Goal: Information Seeking & Learning: Learn about a topic

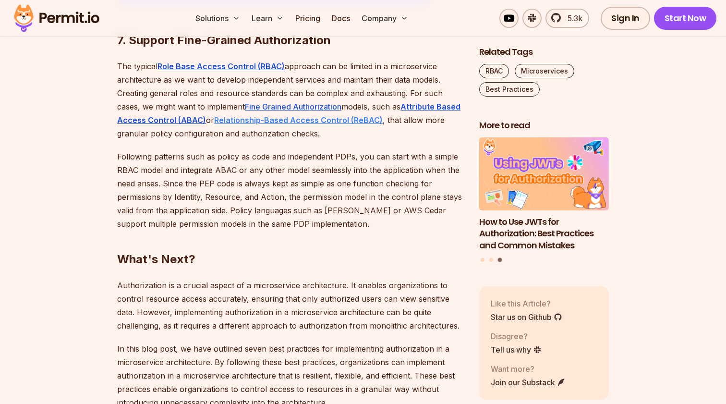
scroll to position [3173, 0]
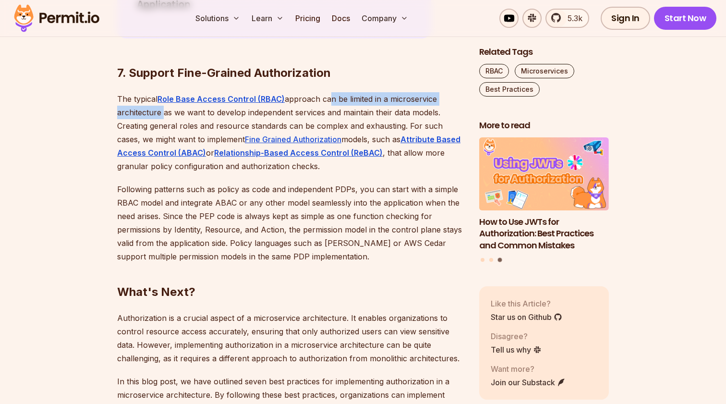
drag, startPoint x: 326, startPoint y: 85, endPoint x: 158, endPoint y: 88, distance: 167.6
click at [158, 92] on p "The typical Role Base Access Control (RBAC) approach can be limited in a micros…" at bounding box center [290, 132] width 347 height 81
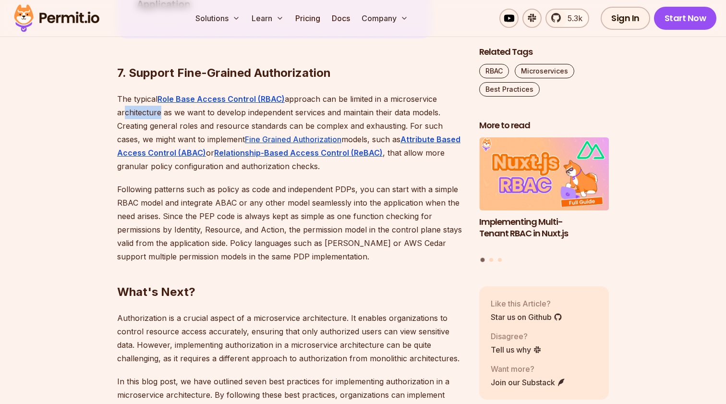
drag, startPoint x: 204, startPoint y: 90, endPoint x: 119, endPoint y: 92, distance: 84.5
click at [122, 92] on p "The typical Role Base Access Control (RBAC) approach can be limited in a micros…" at bounding box center [290, 132] width 347 height 81
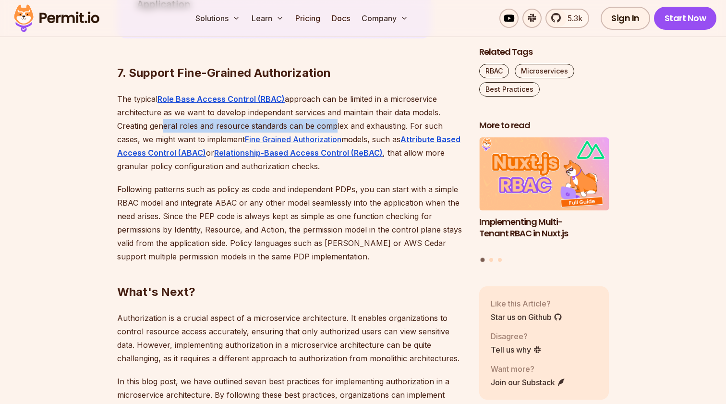
drag, startPoint x: 225, startPoint y: 112, endPoint x: 333, endPoint y: 112, distance: 108.0
click at [333, 112] on p "The typical Role Base Access Control (RBAC) approach can be limited in a micros…" at bounding box center [290, 132] width 347 height 81
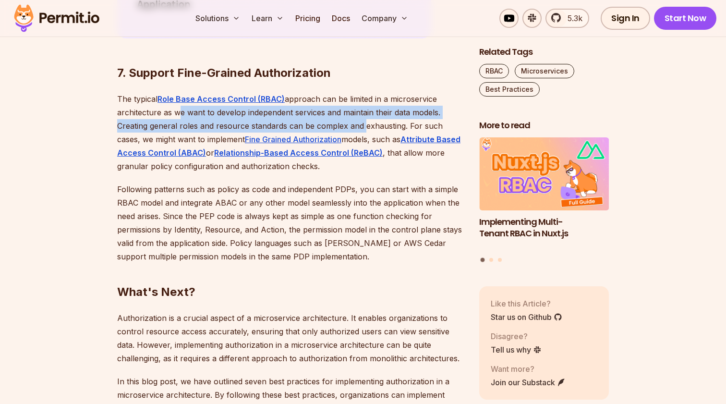
drag, startPoint x: 359, startPoint y: 109, endPoint x: 172, endPoint y: 92, distance: 187.6
click at [172, 92] on p "The typical Role Base Access Control (RBAC) approach can be limited in a micros…" at bounding box center [290, 132] width 347 height 81
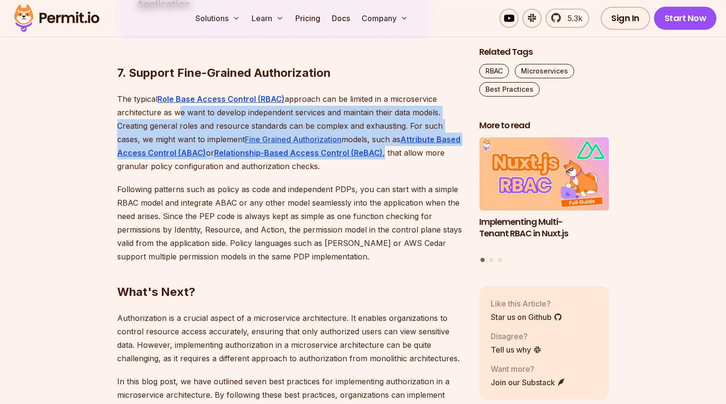
drag, startPoint x: 172, startPoint y: 92, endPoint x: 415, endPoint y: 134, distance: 246.0
click at [415, 134] on p "The typical Role Base Access Control (RBAC) approach can be limited in a micros…" at bounding box center [290, 132] width 347 height 81
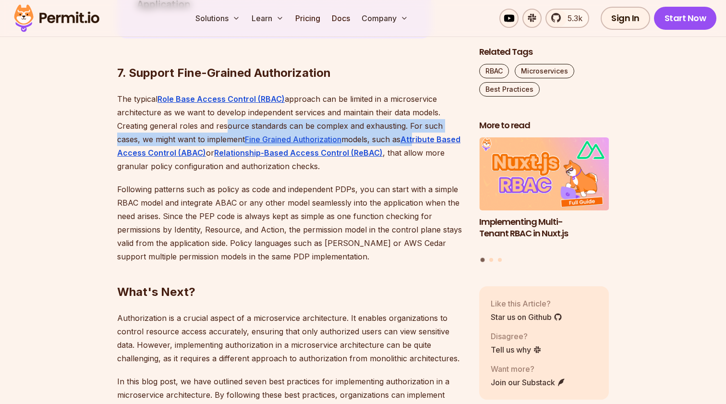
drag, startPoint x: 411, startPoint y: 114, endPoint x: 222, endPoint y: 113, distance: 189.2
click at [222, 113] on p "The typical Role Base Access Control (RBAC) approach can be limited in a micros…" at bounding box center [290, 132] width 347 height 81
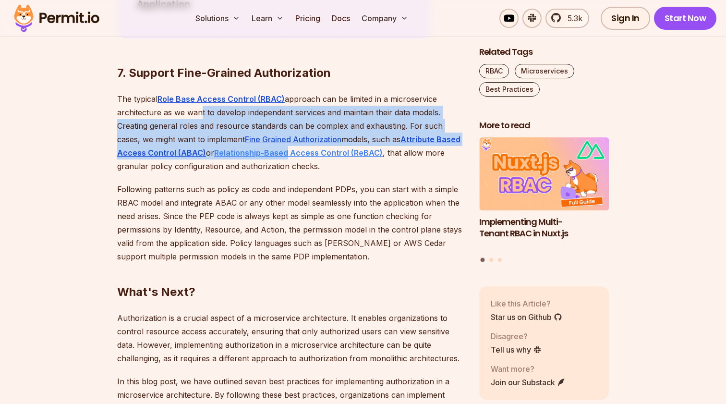
drag, startPoint x: 196, startPoint y: 97, endPoint x: 319, endPoint y: 132, distance: 128.0
click at [318, 132] on p "The typical Role Base Access Control (RBAC) approach can be limited in a micros…" at bounding box center [290, 132] width 347 height 81
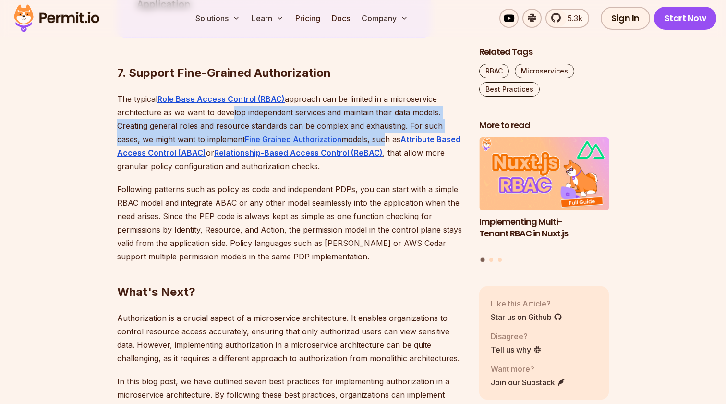
drag, startPoint x: 387, startPoint y: 124, endPoint x: 225, endPoint y: 102, distance: 162.8
click at [226, 101] on p "The typical Role Base Access Control (RBAC) approach can be limited in a micros…" at bounding box center [290, 132] width 347 height 81
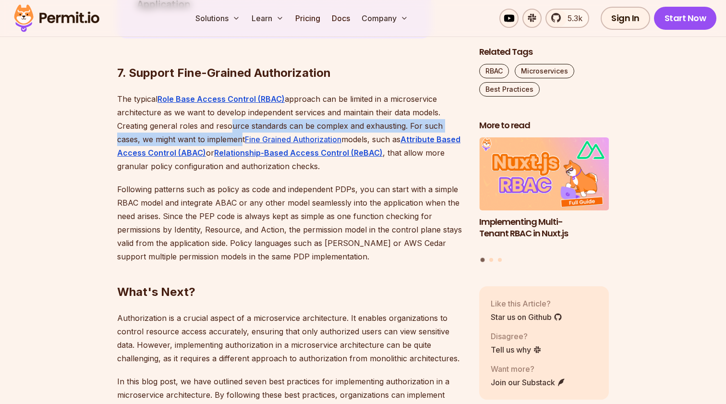
drag, startPoint x: 225, startPoint y: 102, endPoint x: 240, endPoint y: 124, distance: 26.6
click at [240, 124] on p "The typical Role Base Access Control (RBAC) approach can be limited in a micros…" at bounding box center [290, 132] width 347 height 81
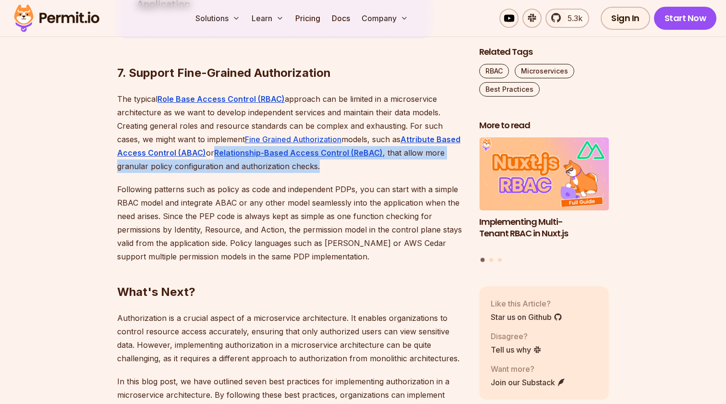
drag, startPoint x: 236, startPoint y: 135, endPoint x: 324, endPoint y: 154, distance: 89.8
click at [324, 154] on p "The typical Role Base Access Control (RBAC) approach can be limited in a micros…" at bounding box center [290, 132] width 347 height 81
drag, startPoint x: 309, startPoint y: 145, endPoint x: 229, endPoint y: 128, distance: 81.9
click at [229, 128] on p "The typical Role Base Access Control (RBAC) approach can be limited in a micros…" at bounding box center [290, 132] width 347 height 81
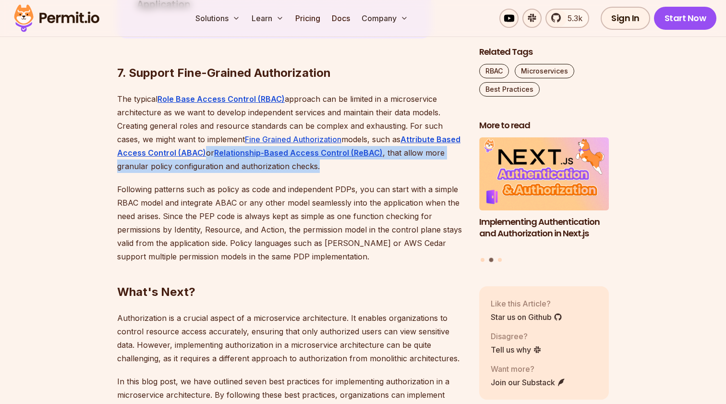
drag, startPoint x: 229, startPoint y: 128, endPoint x: 329, endPoint y: 147, distance: 101.8
click at [329, 148] on p "The typical Role Base Access Control (RBAC) approach can be limited in a micros…" at bounding box center [290, 132] width 347 height 81
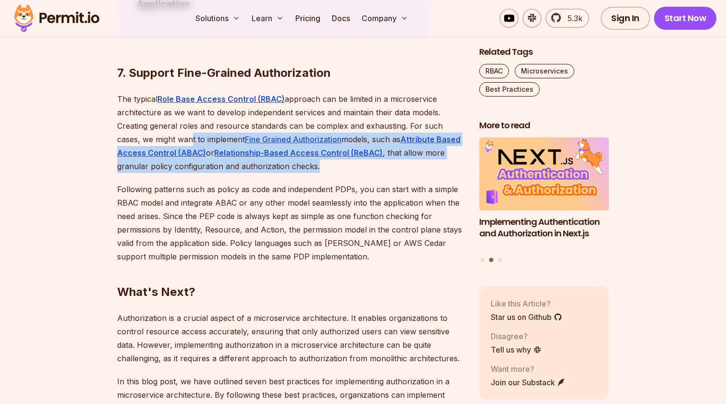
drag, startPoint x: 336, startPoint y: 148, endPoint x: 190, endPoint y: 116, distance: 149.5
click at [190, 116] on p "The typical Role Base Access Control (RBAC) approach can be limited in a micros…" at bounding box center [290, 132] width 347 height 81
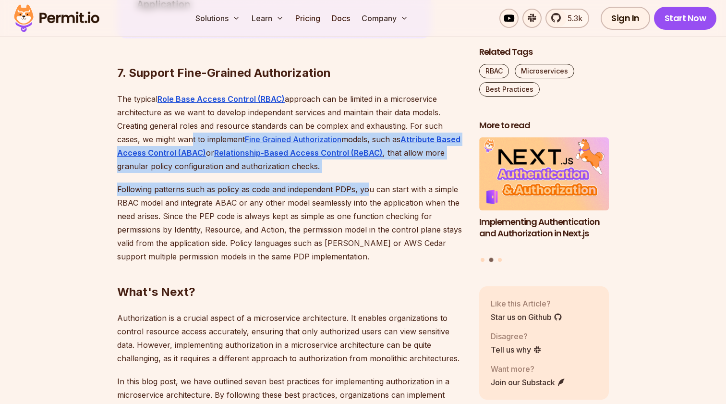
drag, startPoint x: 189, startPoint y: 116, endPoint x: 374, endPoint y: 170, distance: 192.5
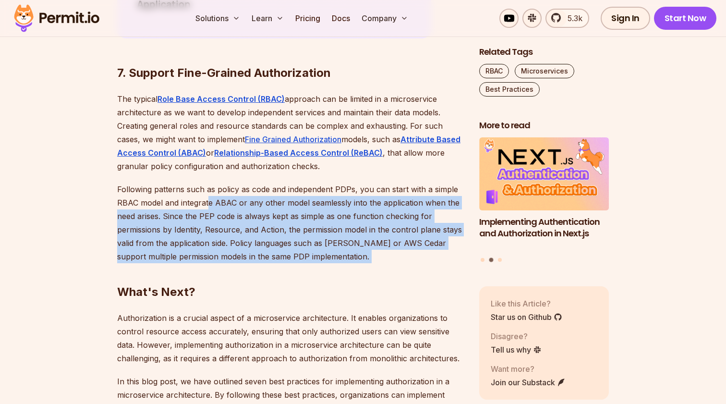
drag, startPoint x: 384, startPoint y: 248, endPoint x: 208, endPoint y: 180, distance: 188.5
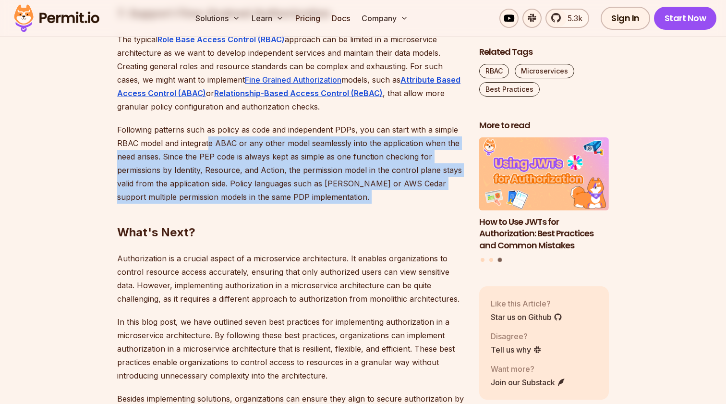
scroll to position [3235, 0]
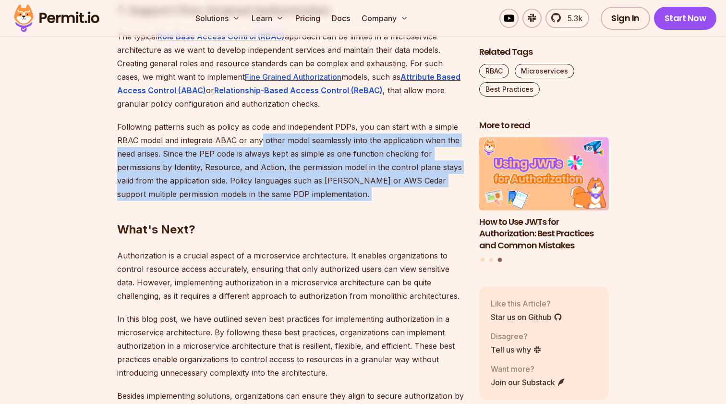
drag, startPoint x: 319, startPoint y: 140, endPoint x: 375, endPoint y: 176, distance: 66.3
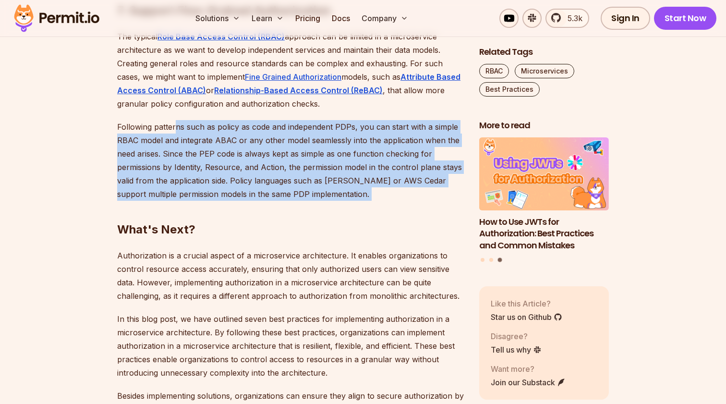
drag, startPoint x: 375, startPoint y: 176, endPoint x: 174, endPoint y: 112, distance: 210.8
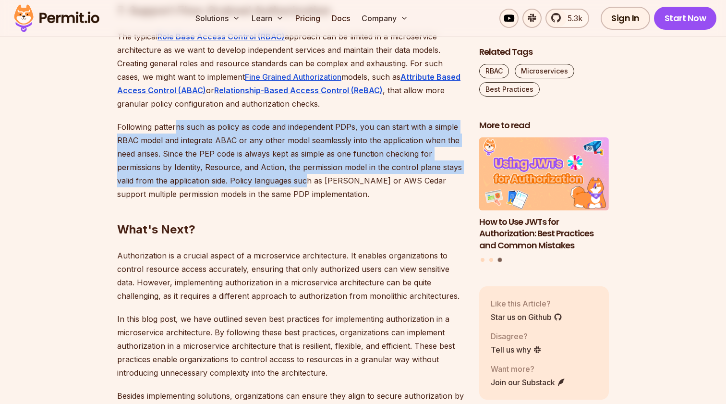
drag, startPoint x: 174, startPoint y: 112, endPoint x: 321, endPoint y: 166, distance: 156.6
click at [321, 166] on p "Following patterns such as policy as code and independent PDPs, you can start w…" at bounding box center [290, 160] width 347 height 81
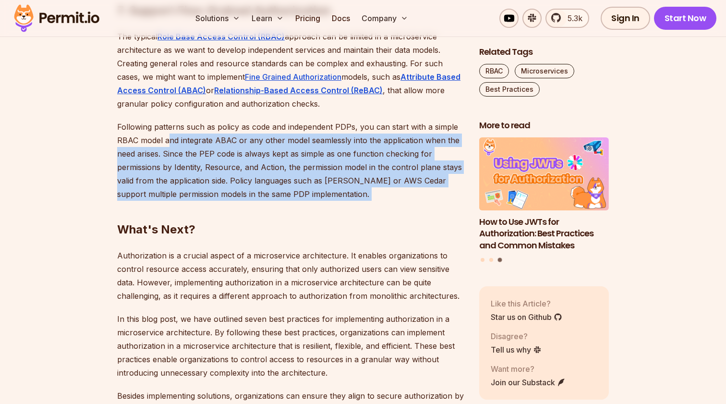
drag, startPoint x: 320, startPoint y: 175, endPoint x: 165, endPoint y: 120, distance: 164.6
drag, startPoint x: 165, startPoint y: 120, endPoint x: 323, endPoint y: 177, distance: 167.4
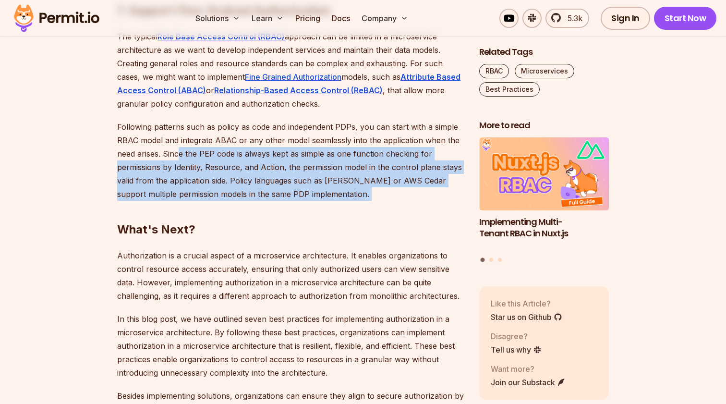
drag, startPoint x: 323, startPoint y: 177, endPoint x: 176, endPoint y: 132, distance: 153.6
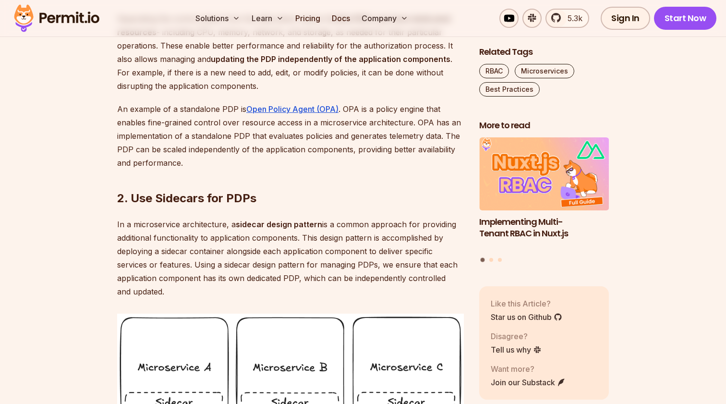
scroll to position [1096, 0]
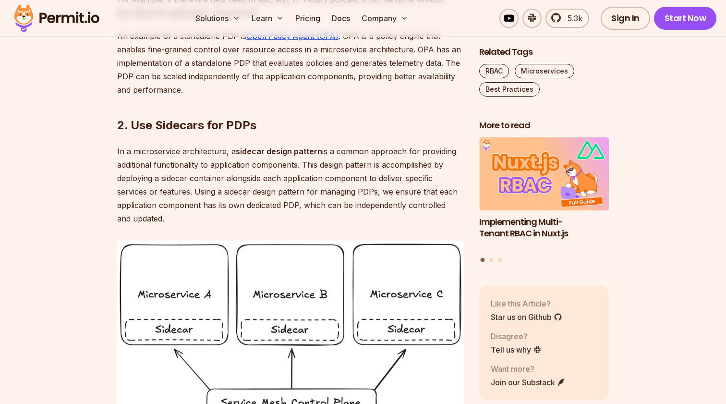
drag, startPoint x: 319, startPoint y: 177, endPoint x: 238, endPoint y: 175, distance: 81.6
click at [238, 175] on p "In a microservice architecture, a sidecar design pattern is a common approach f…" at bounding box center [290, 185] width 347 height 81
copy p "In a microservice architecture, a sidecar design pattern"
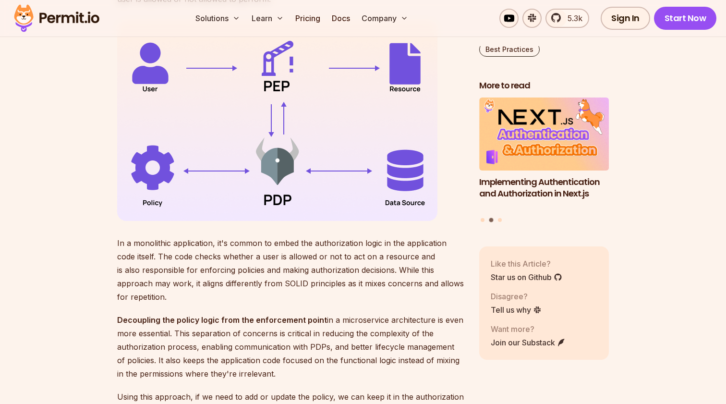
scroll to position [1691, 0]
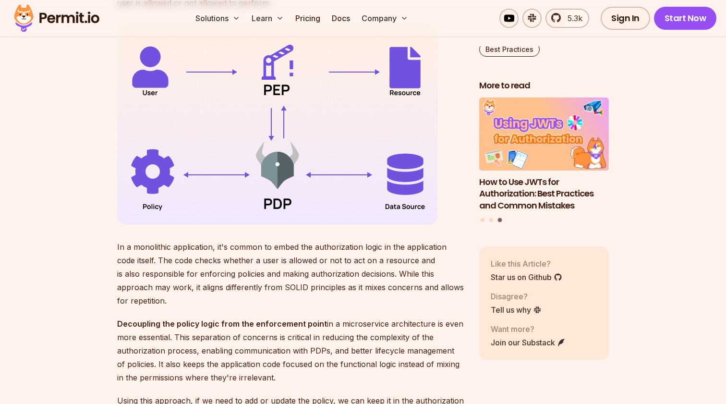
click at [489, 333] on div "Like this Article? Star us on Github Disagree? Tell us why Want more? Join our …" at bounding box center [544, 302] width 130 height 113
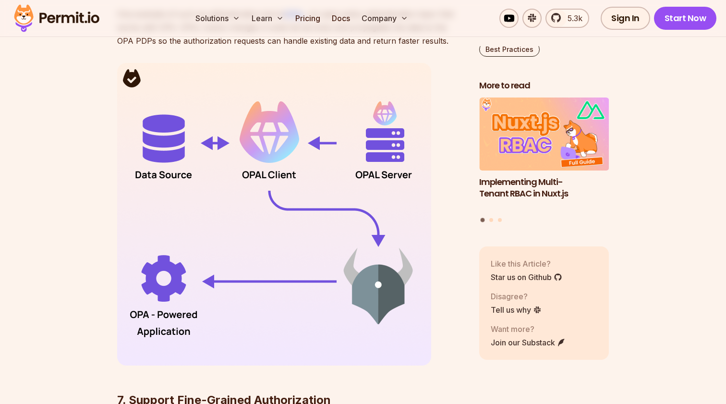
scroll to position [2846, 0]
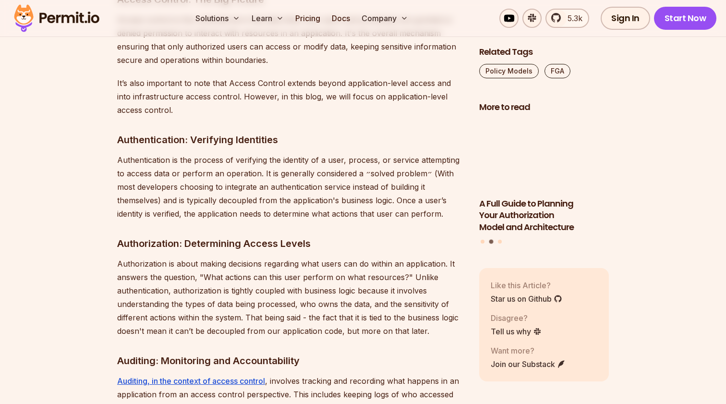
scroll to position [1155, 0]
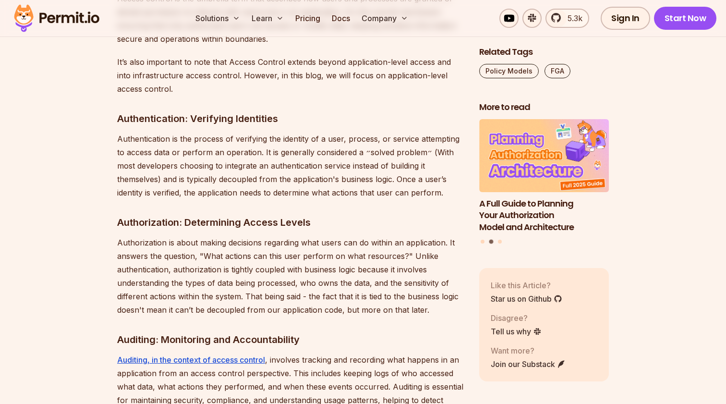
click at [227, 164] on p "Authentication is the process of verifying the identity of a user, process, or …" at bounding box center [290, 165] width 347 height 67
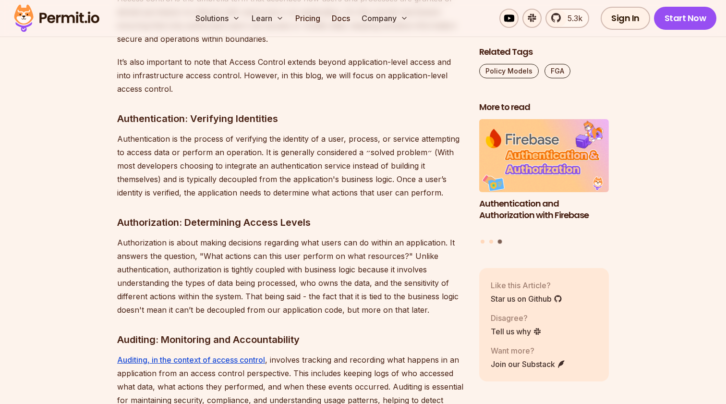
click at [227, 164] on p "Authentication is the process of verifying the identity of a user, process, or …" at bounding box center [290, 165] width 347 height 67
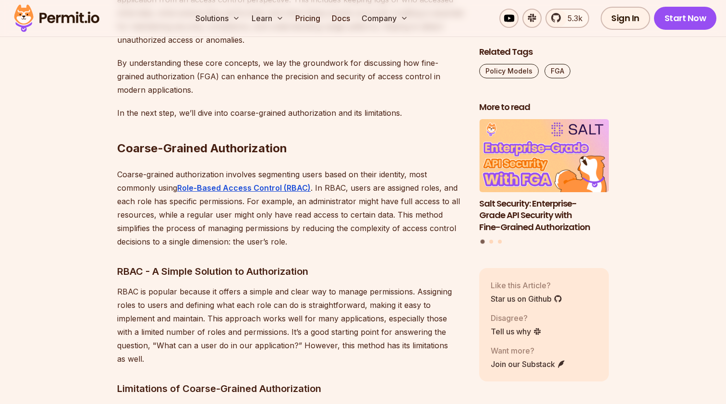
scroll to position [1580, 0]
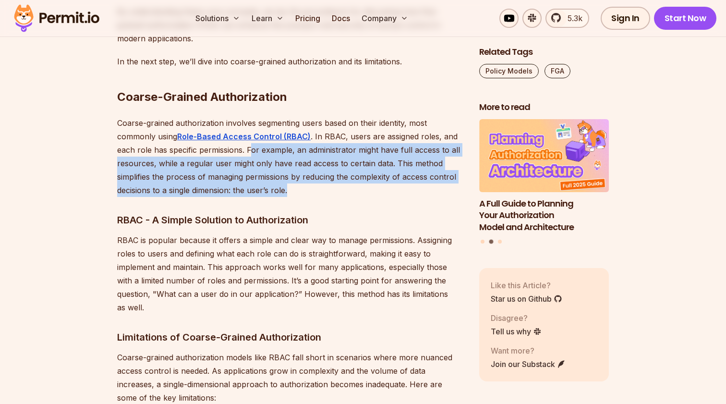
drag, startPoint x: 250, startPoint y: 138, endPoint x: 317, endPoint y: 181, distance: 79.9
click at [317, 181] on p "Coarse-grained authorization involves segmenting users based on their identity,…" at bounding box center [290, 156] width 347 height 81
drag, startPoint x: 317, startPoint y: 181, endPoint x: 247, endPoint y: 132, distance: 85.8
click at [245, 131] on p "Coarse-grained authorization involves segmenting users based on their identity,…" at bounding box center [290, 156] width 347 height 81
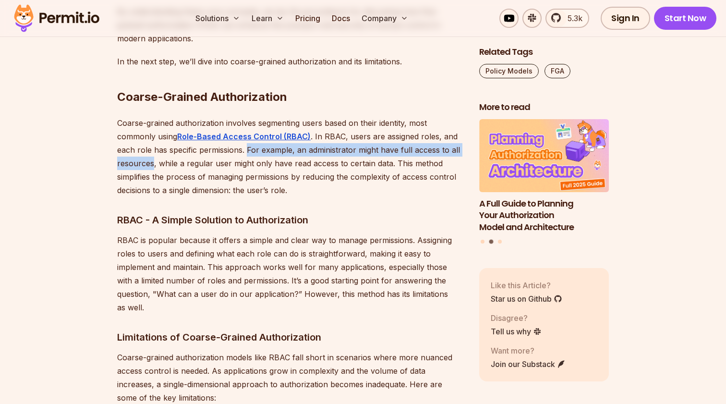
drag, startPoint x: 247, startPoint y: 132, endPoint x: 150, endPoint y: 150, distance: 98.1
click at [151, 149] on p "Coarse-grained authorization involves segmenting users based on their identity,…" at bounding box center [290, 156] width 347 height 81
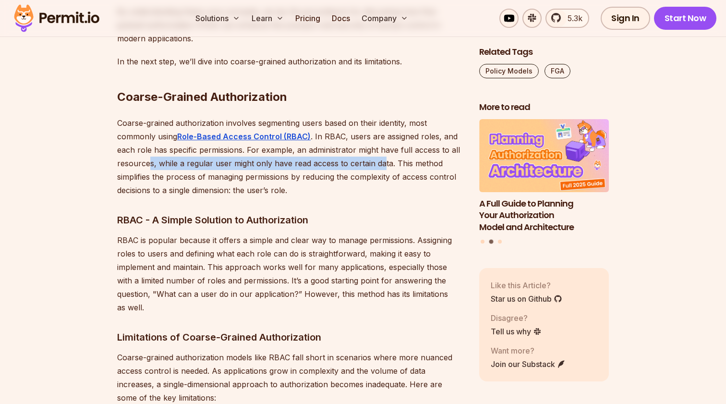
drag, startPoint x: 150, startPoint y: 150, endPoint x: 383, endPoint y: 153, distance: 232.4
click at [383, 153] on p "Coarse-grained authorization involves segmenting users based on their identity,…" at bounding box center [290, 156] width 347 height 81
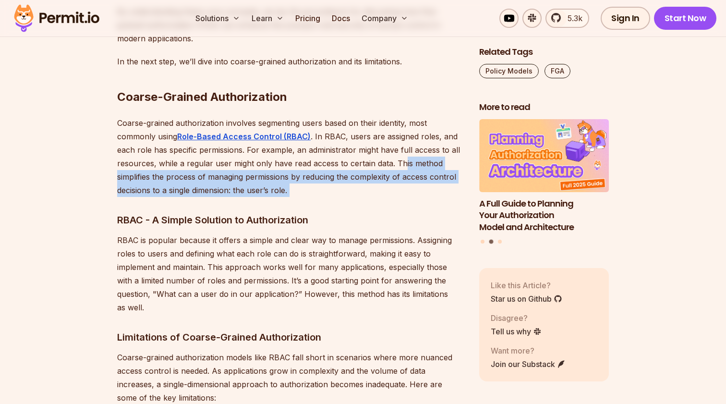
drag, startPoint x: 403, startPoint y: 153, endPoint x: 352, endPoint y: 201, distance: 70.0
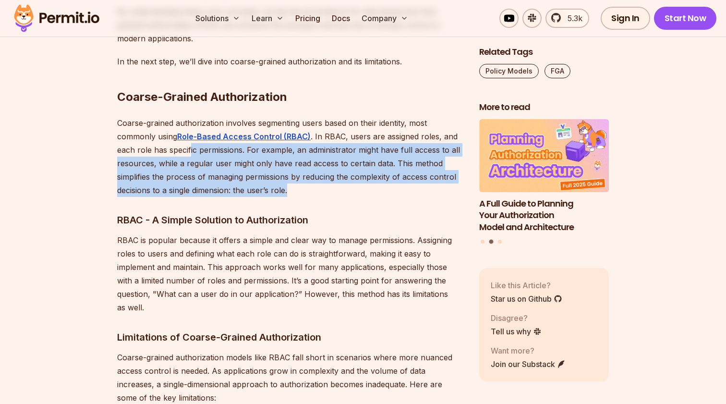
drag, startPoint x: 313, startPoint y: 171, endPoint x: 189, endPoint y: 132, distance: 129.5
click at [189, 132] on p "Coarse-grained authorization involves segmenting users based on their identity,…" at bounding box center [290, 156] width 347 height 81
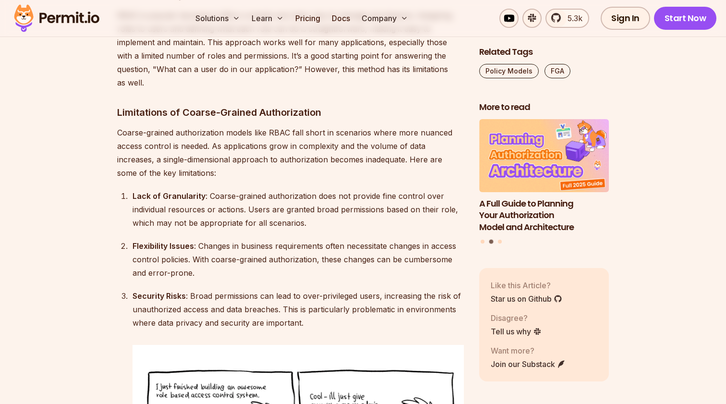
scroll to position [1804, 0]
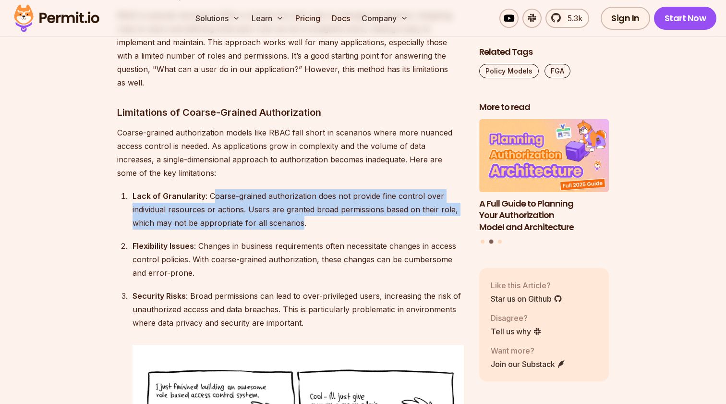
drag, startPoint x: 215, startPoint y: 167, endPoint x: 300, endPoint y: 191, distance: 88.9
click at [300, 191] on div "Lack of Granularity : Coarse-grained authorization does not provide fine contro…" at bounding box center [298, 209] width 331 height 40
drag, startPoint x: 315, startPoint y: 196, endPoint x: 214, endPoint y: 162, distance: 106.3
click at [215, 189] on div "Lack of Granularity : Coarse-grained authorization does not provide fine contro…" at bounding box center [298, 209] width 331 height 40
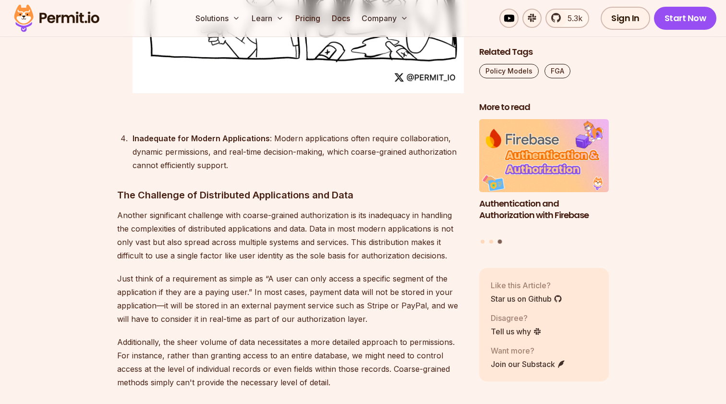
scroll to position [2387, 0]
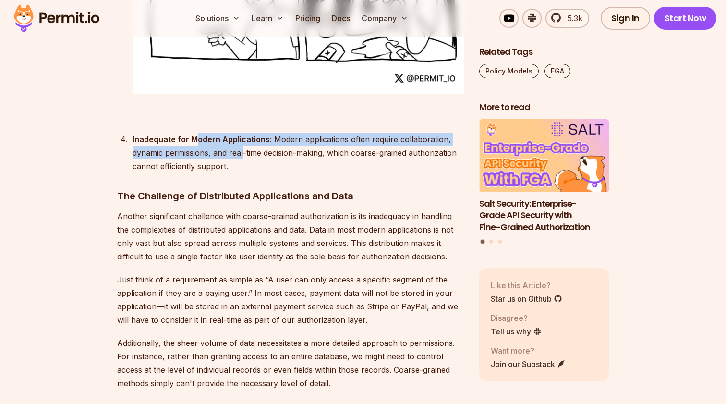
drag, startPoint x: 244, startPoint y: 123, endPoint x: 193, endPoint y: 108, distance: 53.3
click at [193, 133] on div "Inadequate for Modern Applications : Modern applications often require collabor…" at bounding box center [298, 153] width 331 height 40
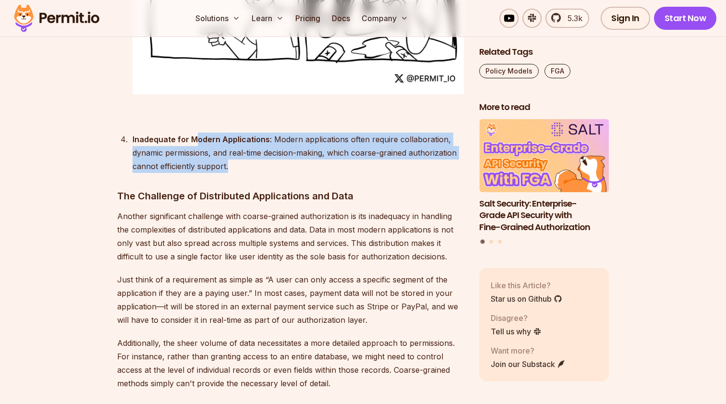
drag, startPoint x: 193, startPoint y: 108, endPoint x: 266, endPoint y: 144, distance: 81.2
click at [266, 144] on div "Inadequate for Modern Applications : Modern applications often require collabor…" at bounding box center [298, 153] width 331 height 40
drag, startPoint x: 266, startPoint y: 144, endPoint x: 196, endPoint y: 108, distance: 78.2
click at [196, 133] on div "Inadequate for Modern Applications : Modern applications often require collabor…" at bounding box center [298, 153] width 331 height 40
drag, startPoint x: 196, startPoint y: 108, endPoint x: 265, endPoint y: 145, distance: 77.6
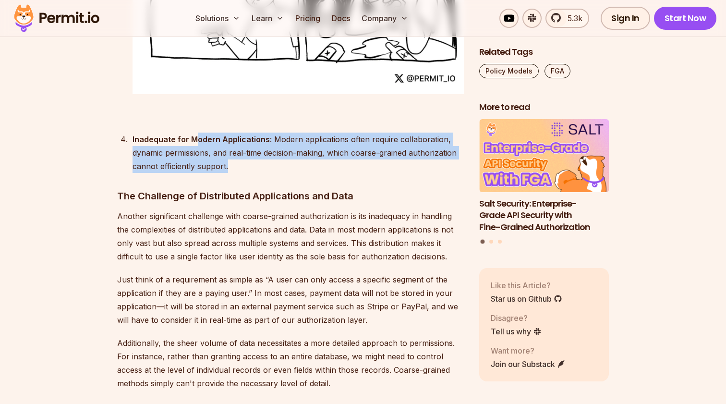
click at [265, 145] on div "Inadequate for Modern Applications : Modern applications often require collabor…" at bounding box center [298, 153] width 331 height 40
drag, startPoint x: 179, startPoint y: 108, endPoint x: 171, endPoint y: 108, distance: 8.2
click at [171, 133] on div "Inadequate for Modern Applications : Modern applications often require collabor…" at bounding box center [298, 153] width 331 height 40
drag, startPoint x: 171, startPoint y: 108, endPoint x: 180, endPoint y: 142, distance: 35.2
click at [180, 142] on div "Inadequate for Modern Applications : Modern applications often require collabor…" at bounding box center [298, 153] width 331 height 40
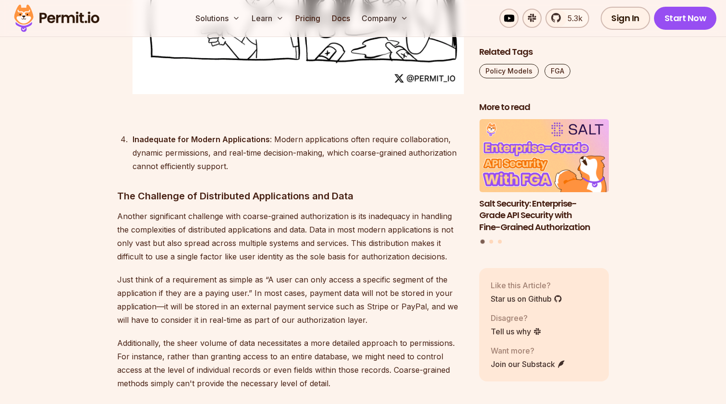
drag, startPoint x: 331, startPoint y: 177, endPoint x: 392, endPoint y: 176, distance: 60.5
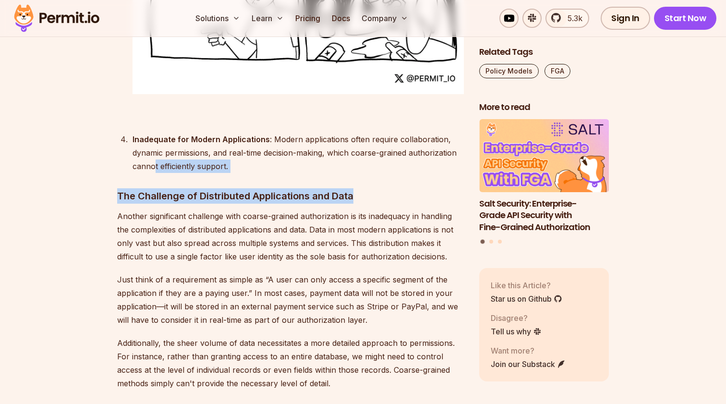
drag, startPoint x: 392, startPoint y: 176, endPoint x: 133, endPoint y: 138, distance: 261.5
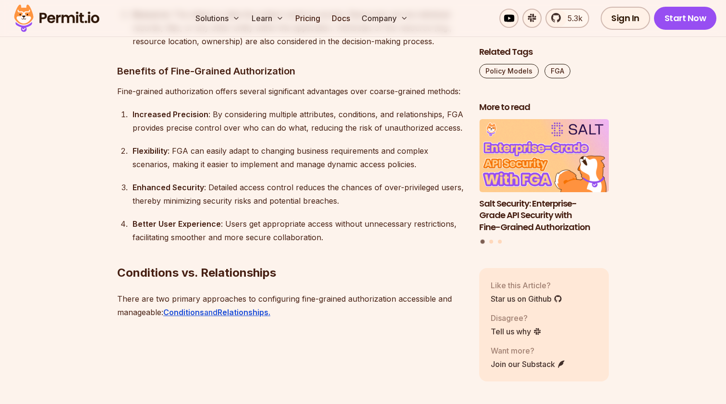
scroll to position [3208, 0]
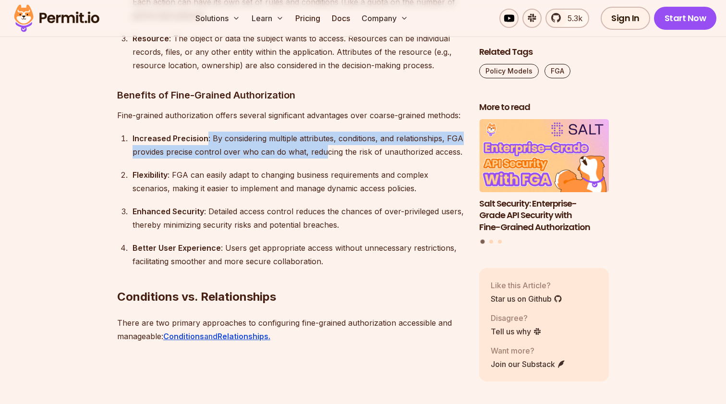
drag, startPoint x: 211, startPoint y: 111, endPoint x: 313, endPoint y: 134, distance: 104.8
click at [321, 132] on div "Increased Precision : By considering multiple attributes, conditions, and relat…" at bounding box center [298, 145] width 331 height 27
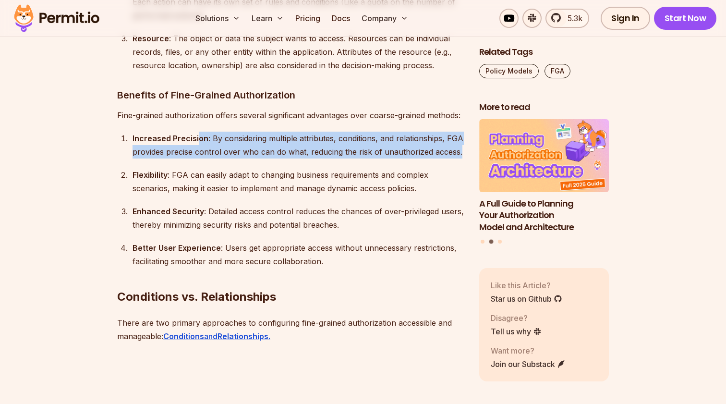
drag, startPoint x: 364, startPoint y: 130, endPoint x: 196, endPoint y: 106, distance: 169.3
click at [196, 132] on div "Increased Precision : By considering multiple attributes, conditions, and relat…" at bounding box center [298, 145] width 331 height 27
drag, startPoint x: 209, startPoint y: 109, endPoint x: 385, endPoint y: 141, distance: 178.6
click at [384, 141] on ol "Increased Precision : By considering multiple attributes, conditions, and relat…" at bounding box center [290, 200] width 347 height 136
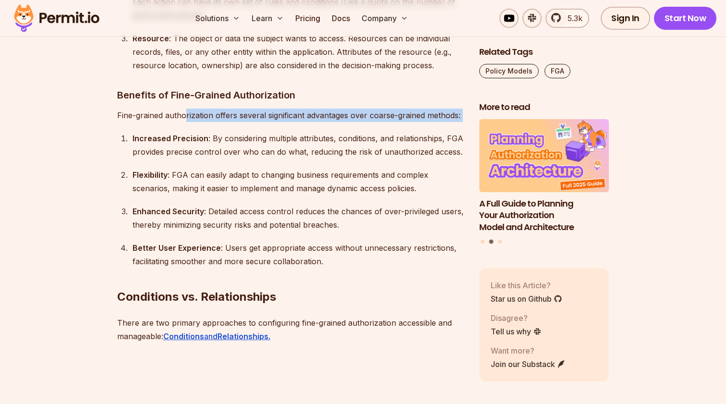
drag, startPoint x: 309, startPoint y: 98, endPoint x: 184, endPoint y: 93, distance: 125.0
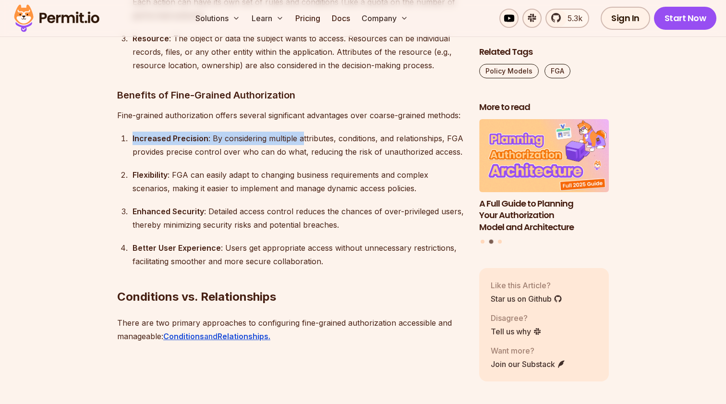
drag, startPoint x: 199, startPoint y: 94, endPoint x: 306, endPoint y: 118, distance: 109.4
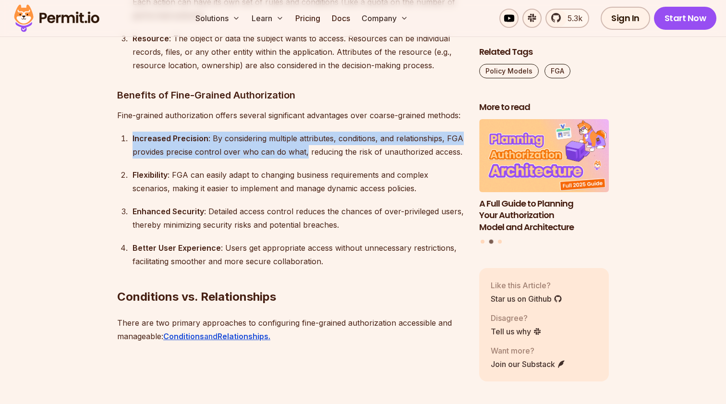
drag, startPoint x: 306, startPoint y: 119, endPoint x: 212, endPoint y: 104, distance: 95.2
click at [212, 132] on div "Increased Precision : By considering multiple attributes, conditions, and relat…" at bounding box center [298, 145] width 331 height 27
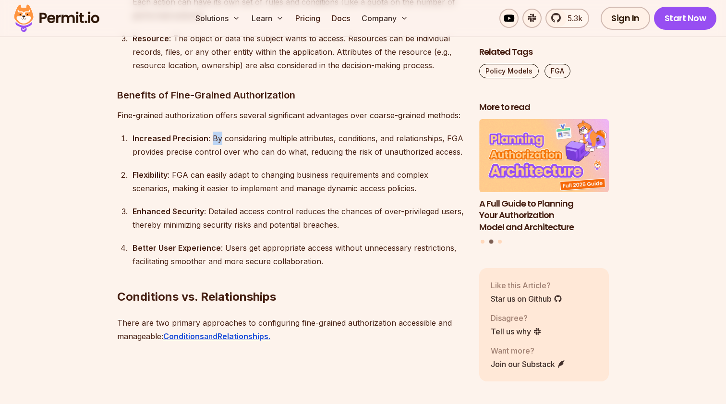
drag, startPoint x: 211, startPoint y: 108, endPoint x: 222, endPoint y: 123, distance: 18.9
click at [222, 132] on div "Increased Precision : By considering multiple attributes, conditions, and relat…" at bounding box center [298, 145] width 331 height 27
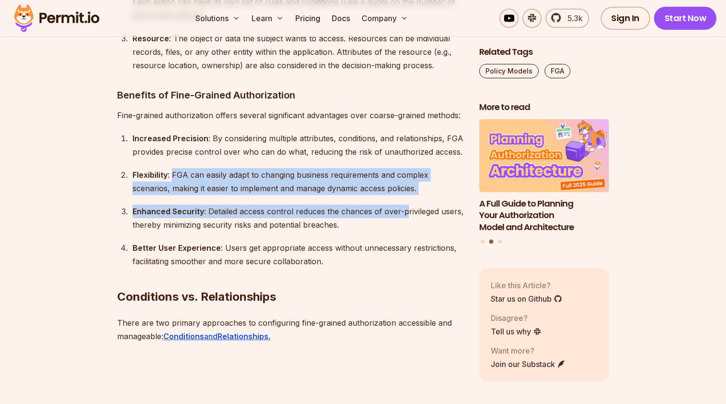
drag, startPoint x: 172, startPoint y: 147, endPoint x: 411, endPoint y: 183, distance: 240.9
click at [411, 183] on ol "Increased Precision : By considering multiple attributes, conditions, and relat…" at bounding box center [290, 200] width 347 height 136
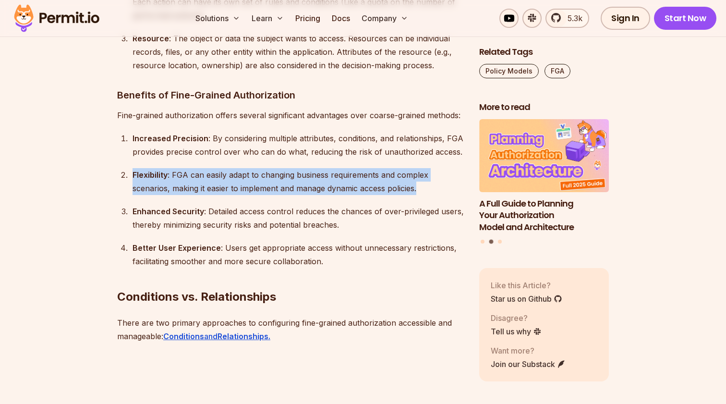
drag, startPoint x: 269, startPoint y: 142, endPoint x: 228, endPoint y: 140, distance: 41.3
click at [229, 140] on ol "Increased Precision : By considering multiple attributes, conditions, and relat…" at bounding box center [290, 200] width 347 height 136
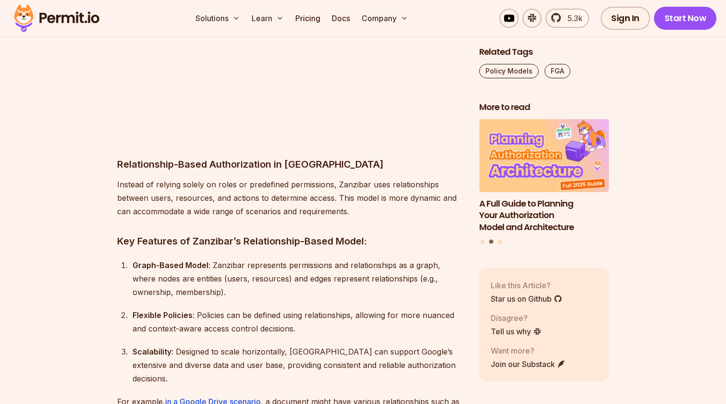
scroll to position [4569, 0]
